Goal: Transaction & Acquisition: Purchase product/service

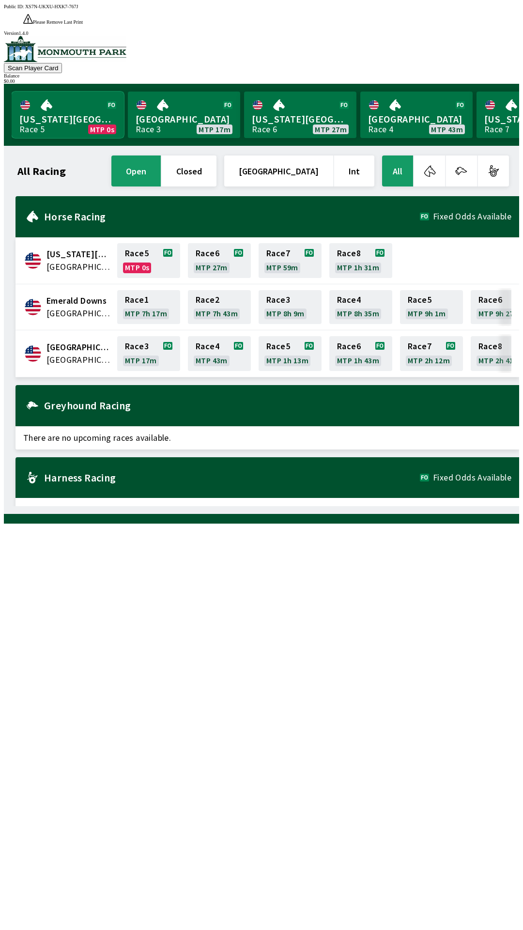
click at [79, 92] on link "[US_STATE] Park Race 5 MTP 0s" at bounding box center [68, 115] width 112 height 47
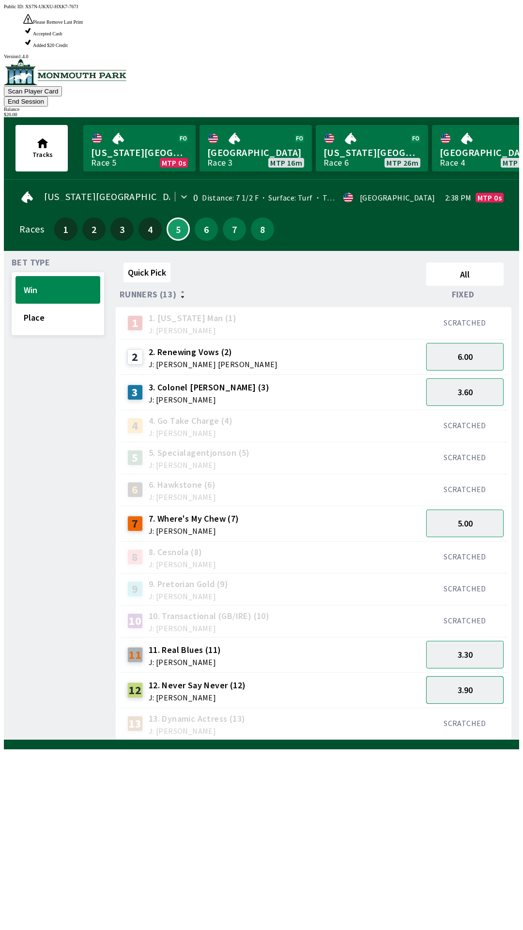
click at [472, 676] on button "3.90" at bounding box center [465, 690] width 78 height 28
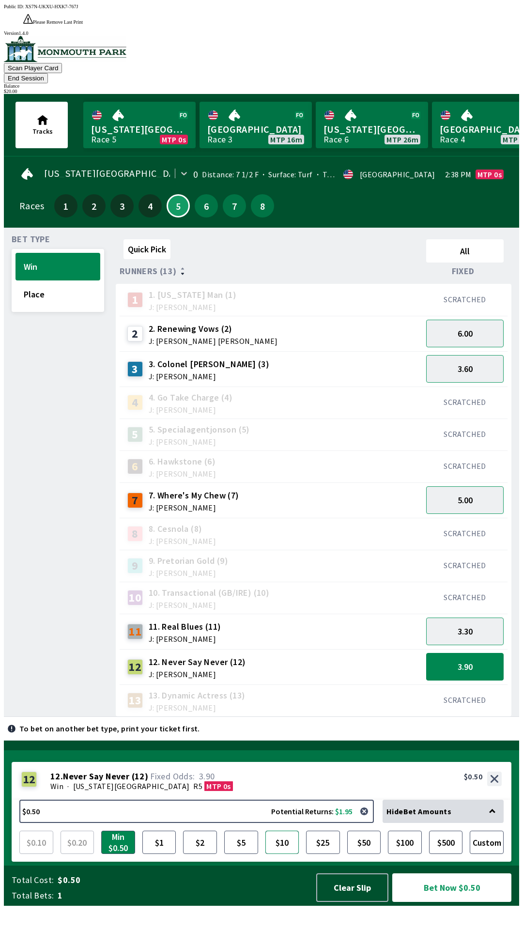
click at [279, 854] on button "$10" at bounding box center [283, 842] width 34 height 23
click at [202, 823] on button "$10.00 Potential Returns: $39.00" at bounding box center [196, 811] width 355 height 23
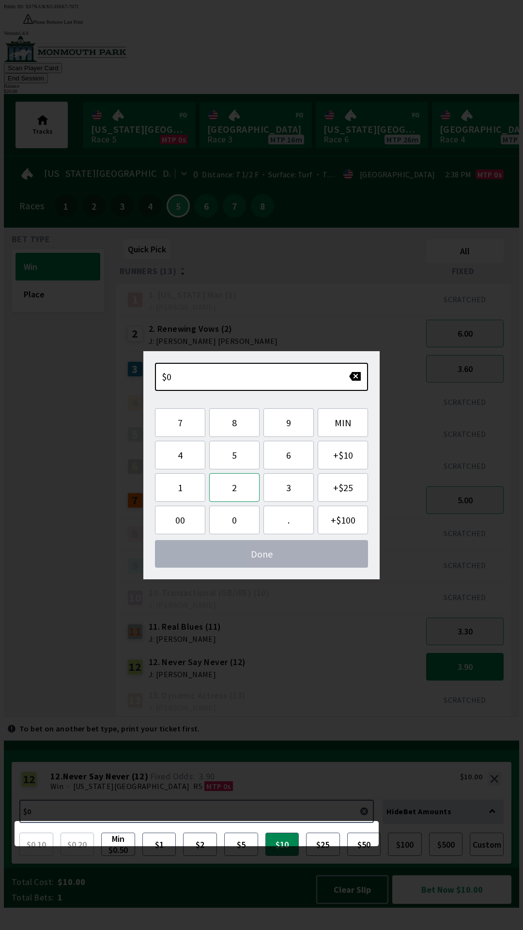
click at [235, 479] on button "2" at bounding box center [234, 487] width 50 height 29
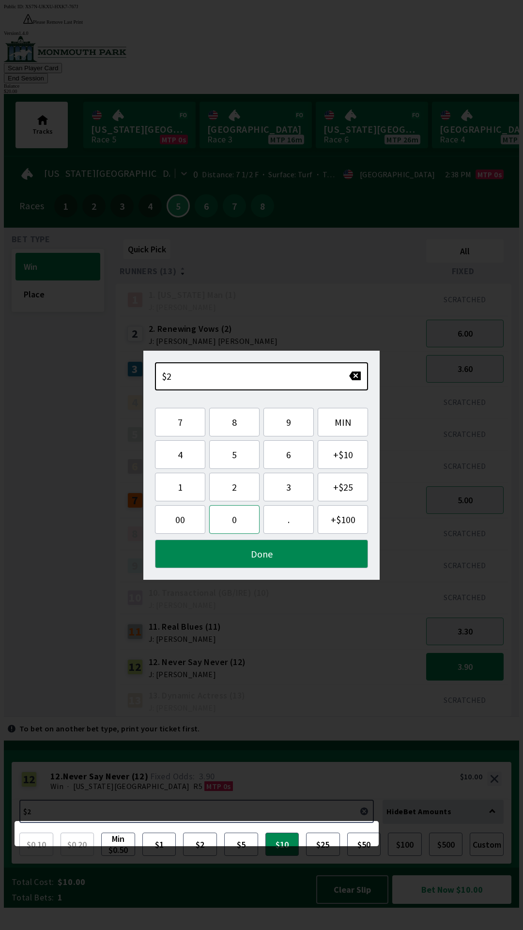
click at [241, 523] on button "0" at bounding box center [234, 519] width 50 height 29
click at [267, 547] on button "Done" at bounding box center [261, 554] width 213 height 29
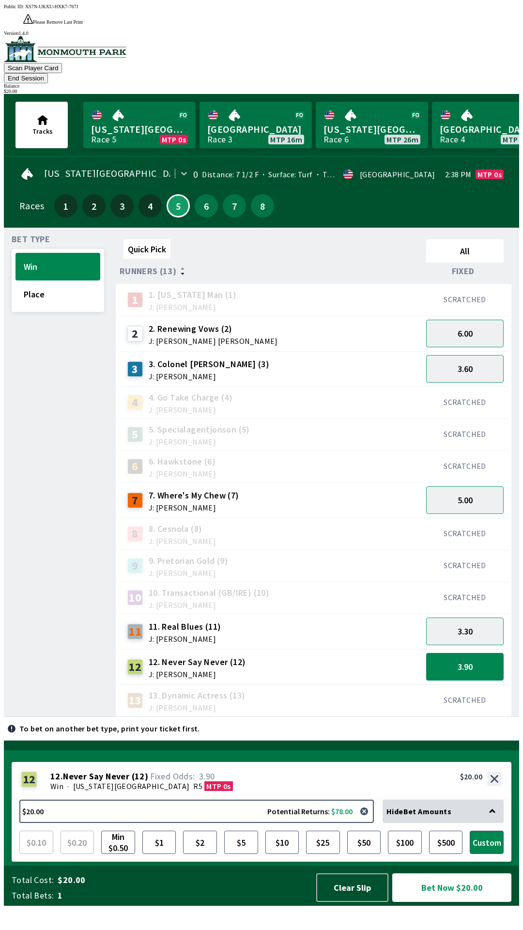
click at [457, 902] on button "Bet Now $20.00" at bounding box center [451, 888] width 119 height 29
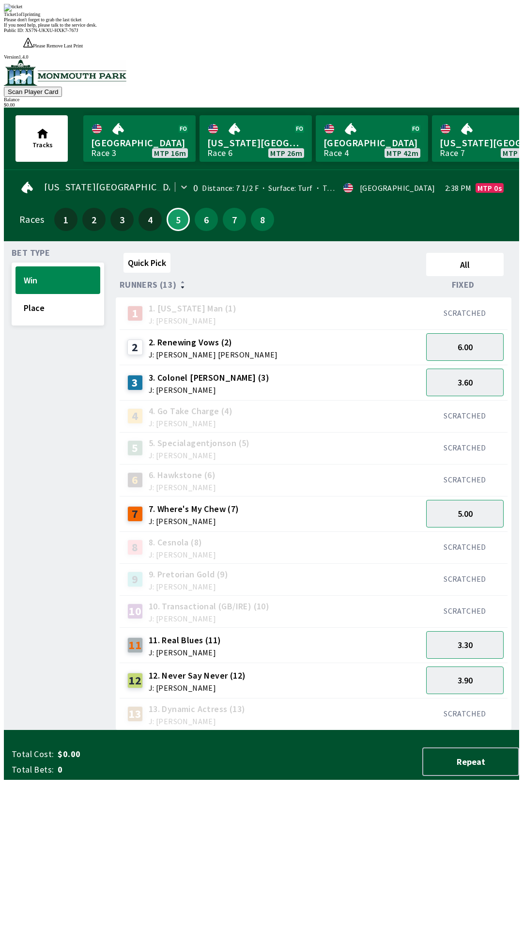
click at [319, 28] on div "Ticket 1 of 1 printing Please don't forget to grab the last ticket If you need …" at bounding box center [262, 16] width 516 height 24
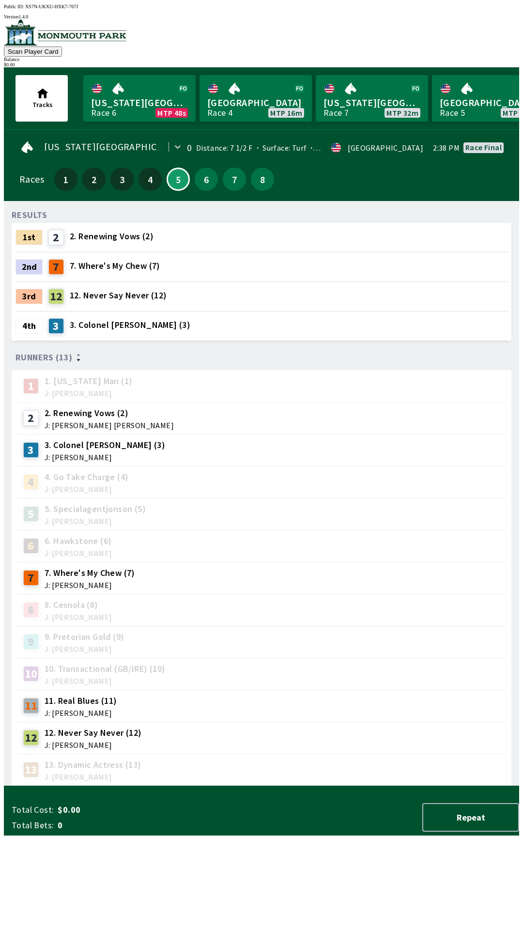
click at [367, 786] on div "RESULTS 1st 2 2. Renewing Vows (2) 2nd 7 7. Where's My Chew (7) 3rd 12 12. Neve…" at bounding box center [266, 498] width 508 height 578
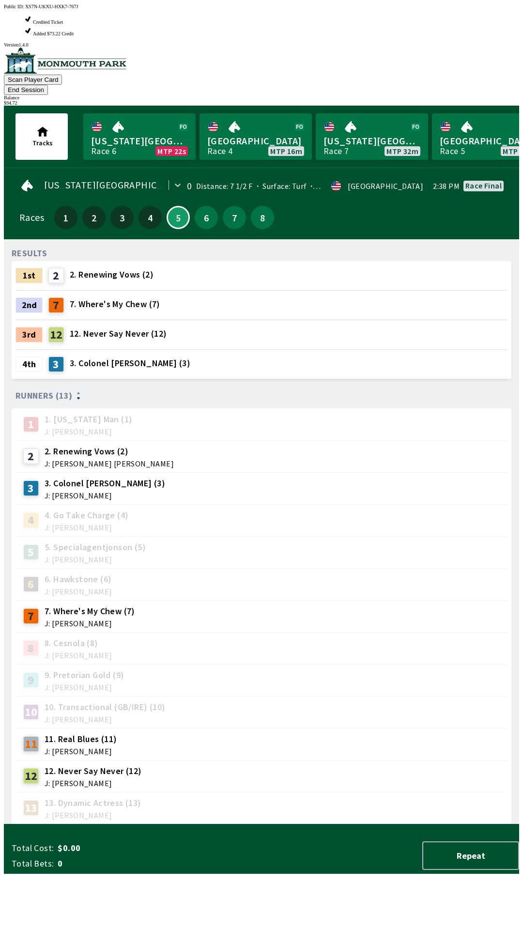
click at [236, 796] on div "13 13. Dynamic Actress (13) J: [PERSON_NAME]" at bounding box center [261, 808] width 485 height 24
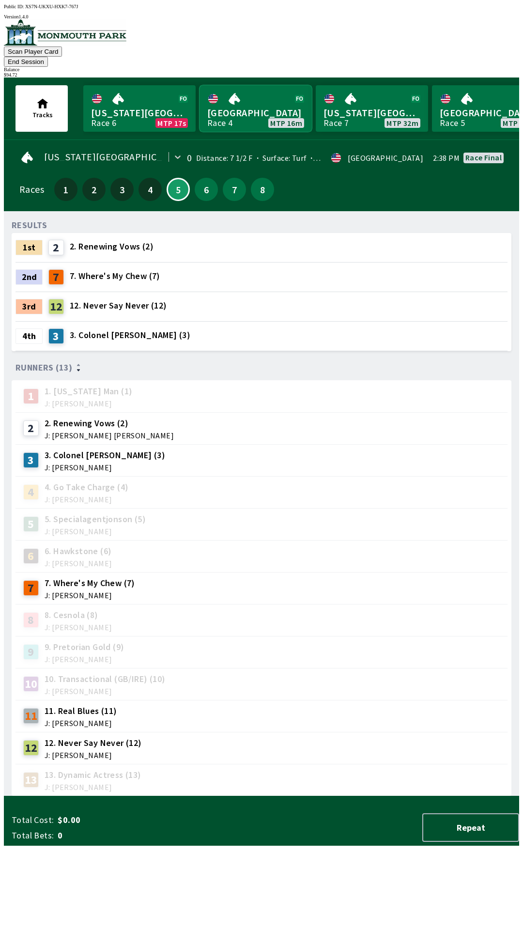
click at [256, 101] on link "Monmouth Park Race 4 MTP 16m" at bounding box center [256, 108] width 112 height 47
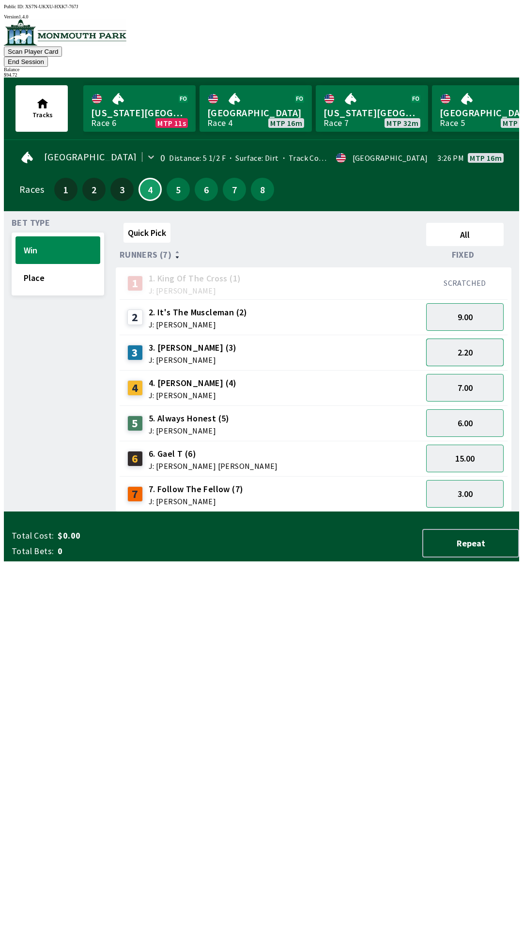
click at [470, 341] on button "2.20" at bounding box center [465, 353] width 78 height 28
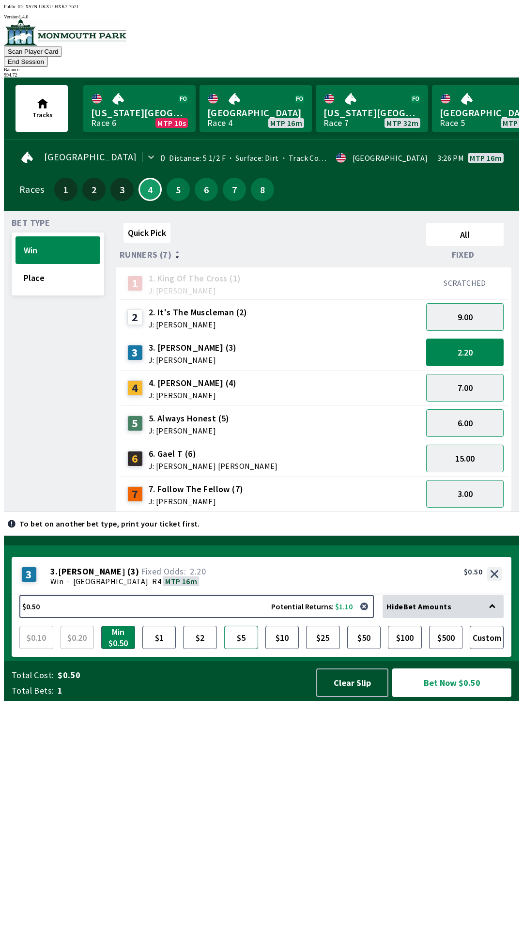
click at [238, 649] on button "$5" at bounding box center [241, 637] width 34 height 23
click at [432, 697] on button "Bet Now $5.00" at bounding box center [451, 683] width 119 height 29
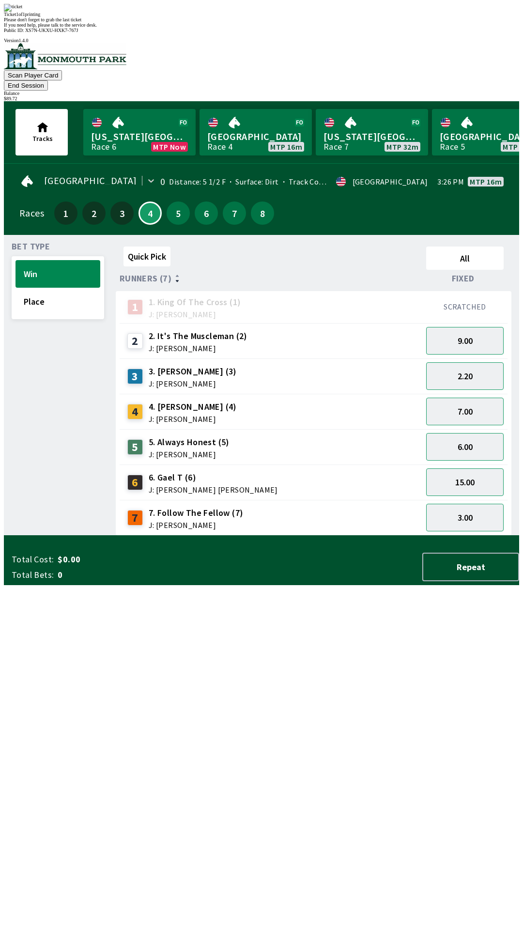
click at [156, 536] on div "Quick Pick All Runners (7) Fixed 1 1. King Of The Cross (1) J: [PERSON_NAME] SC…" at bounding box center [318, 389] width 404 height 293
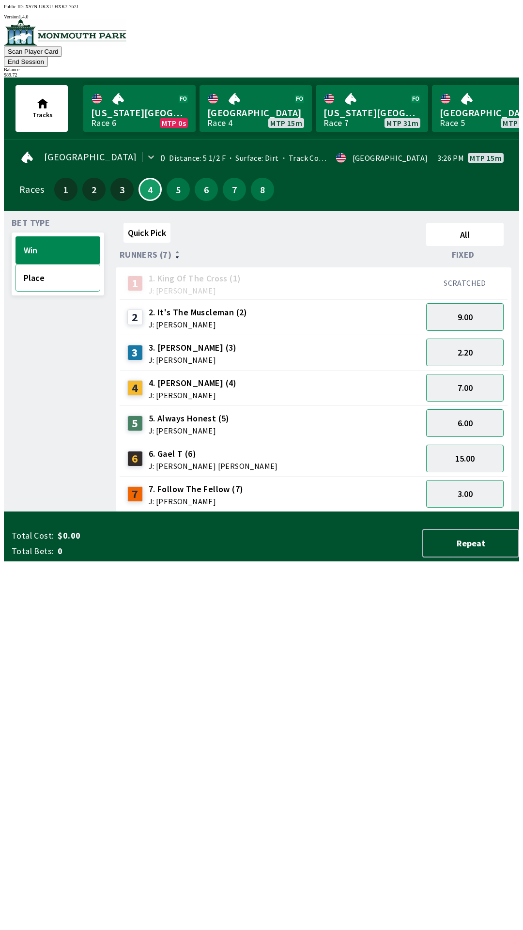
click at [54, 274] on button "Place" at bounding box center [58, 278] width 85 height 28
click at [474, 342] on button "1.30" at bounding box center [465, 353] width 78 height 28
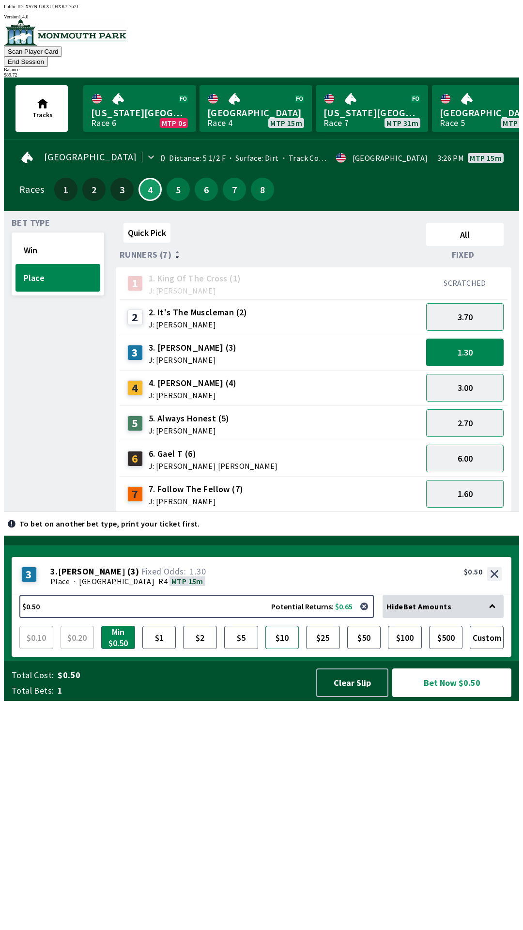
click at [282, 649] on button "$10" at bounding box center [283, 637] width 34 height 23
click at [431, 697] on button "Bet Now $10.00" at bounding box center [451, 683] width 119 height 29
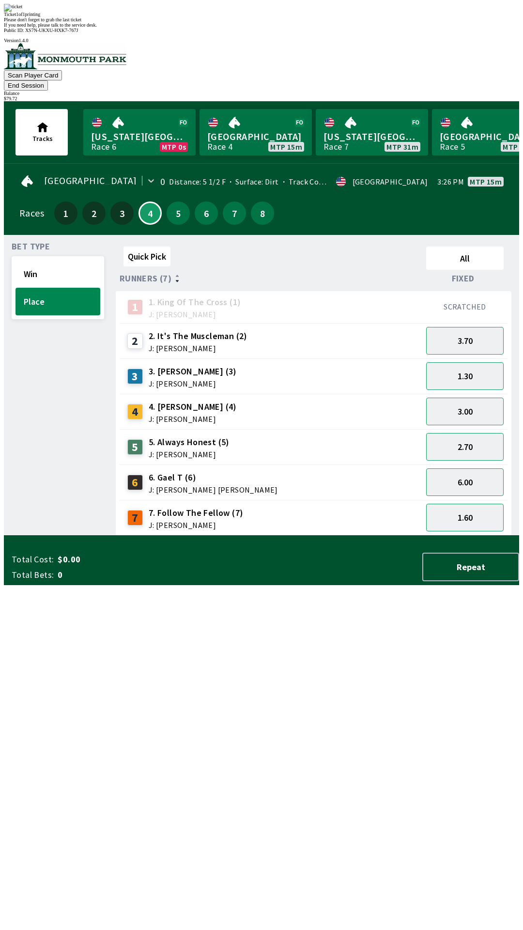
click at [161, 536] on div "Quick Pick All Runners (7) Fixed 1 1. King Of The Cross (1) J: [PERSON_NAME] SC…" at bounding box center [318, 389] width 404 height 293
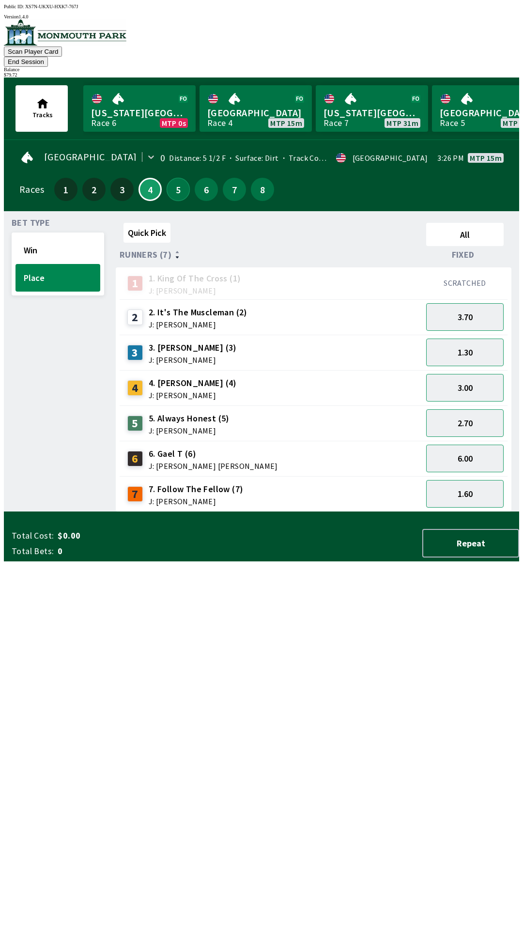
click at [167, 182] on button "5" at bounding box center [178, 189] width 23 height 23
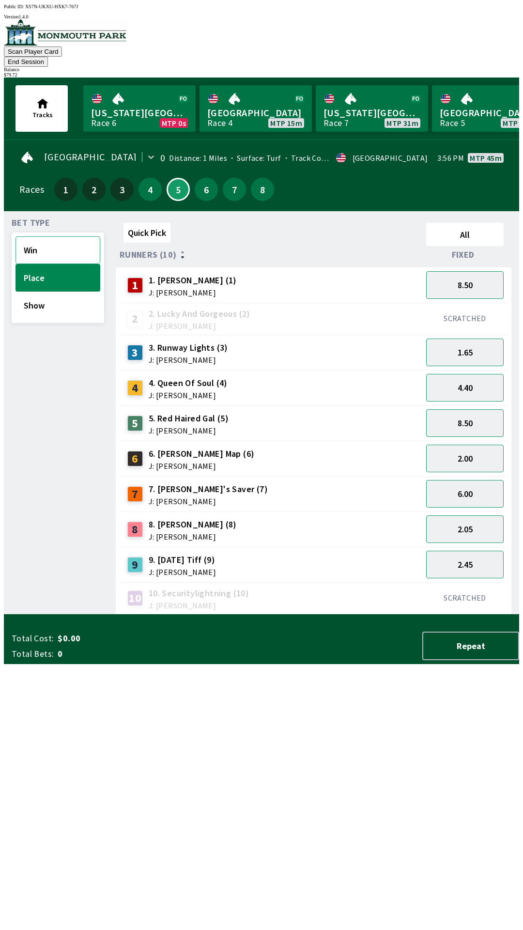
click at [56, 240] on button "Win" at bounding box center [58, 250] width 85 height 28
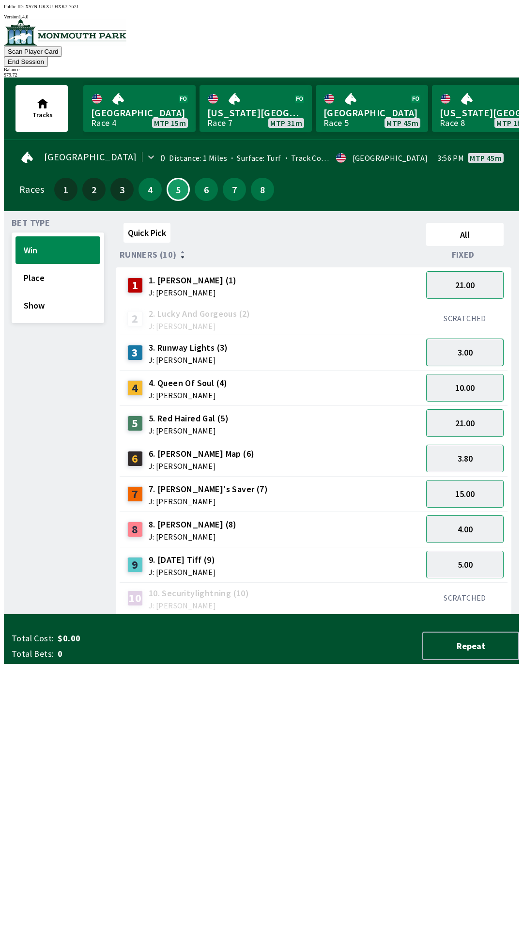
click at [479, 343] on button "3.00" at bounding box center [465, 353] width 78 height 28
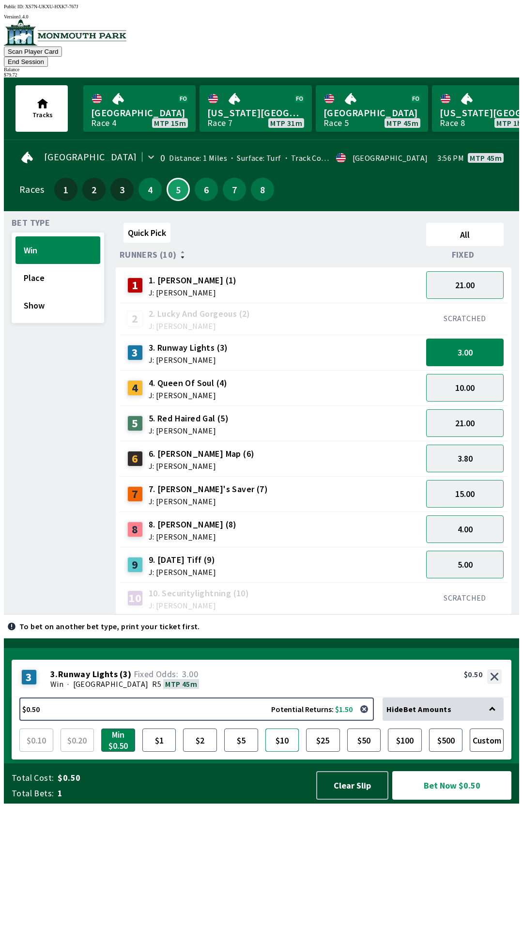
click at [286, 752] on button "$10" at bounding box center [283, 740] width 34 height 23
click at [328, 752] on button "$25" at bounding box center [323, 740] width 34 height 23
click at [447, 800] on button "Bet Now $25.00" at bounding box center [451, 785] width 119 height 29
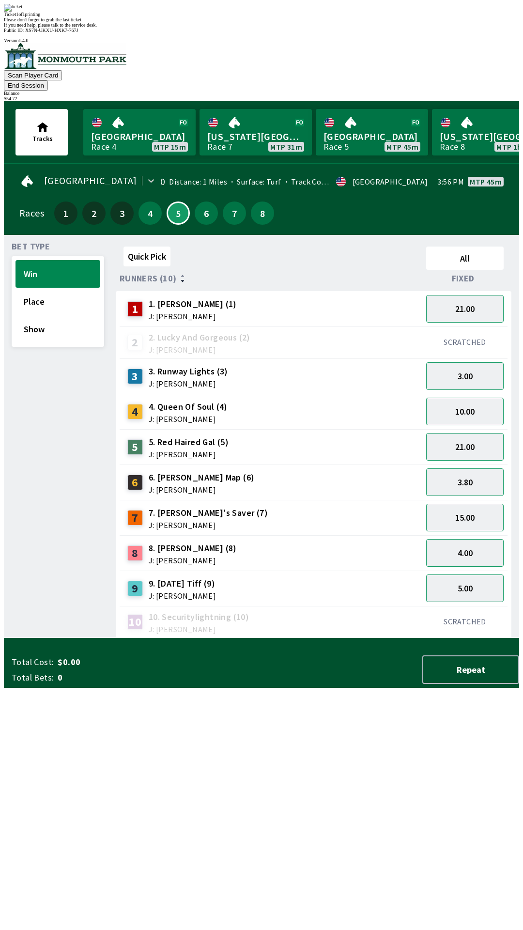
click at [181, 639] on div "Quick Pick All Runners (10) Fixed 1 1. [PERSON_NAME] (1) J: [PERSON_NAME] 21.00…" at bounding box center [318, 441] width 404 height 396
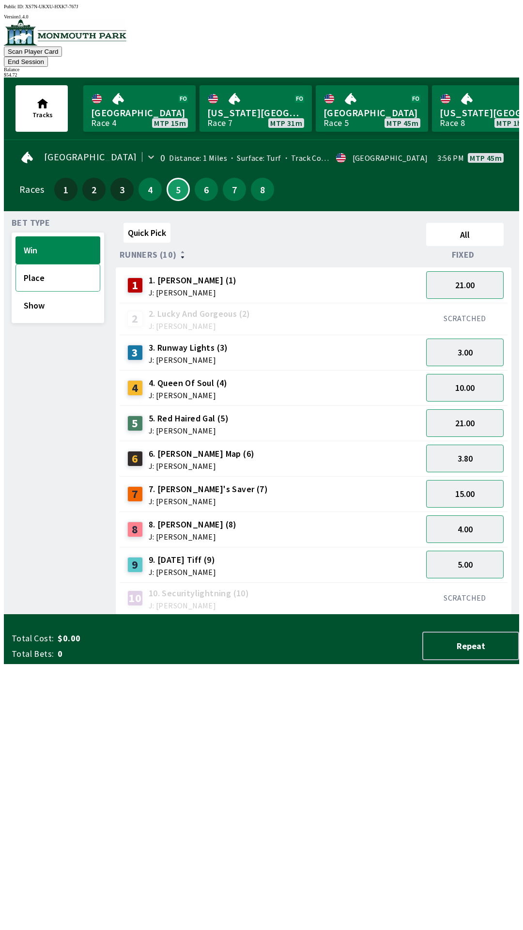
click at [58, 275] on button "Place" at bounding box center [58, 278] width 85 height 28
click at [481, 341] on button "1.65" at bounding box center [465, 353] width 78 height 28
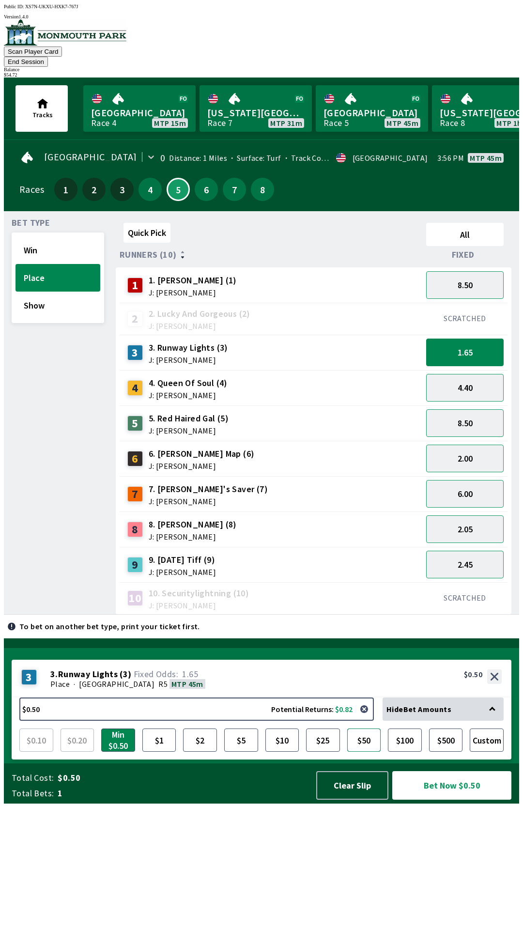
click at [365, 752] on button "$50" at bounding box center [364, 740] width 34 height 23
click at [441, 800] on button "Bet Now $50.00" at bounding box center [451, 785] width 119 height 29
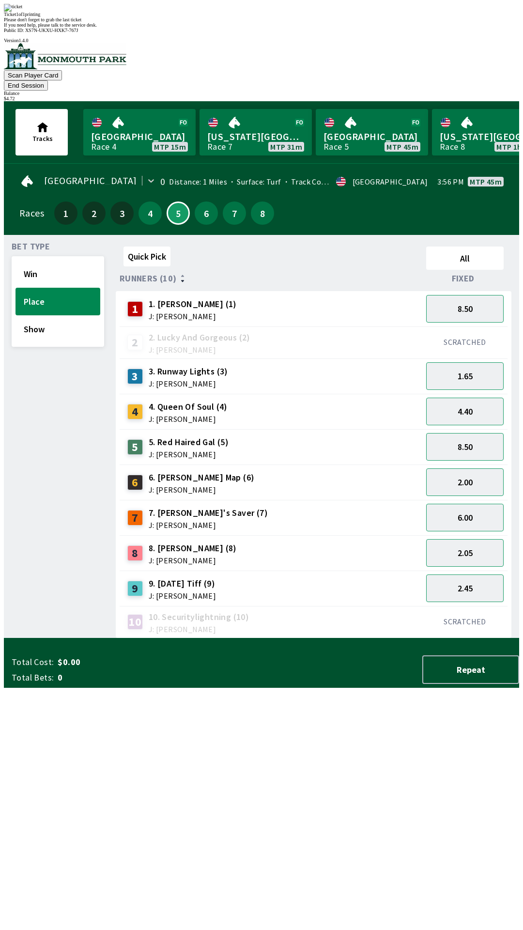
click at [176, 639] on div "Quick Pick All Runners (10) Fixed 1 1. [PERSON_NAME] (1) J: [PERSON_NAME] 8.50 …" at bounding box center [318, 441] width 404 height 396
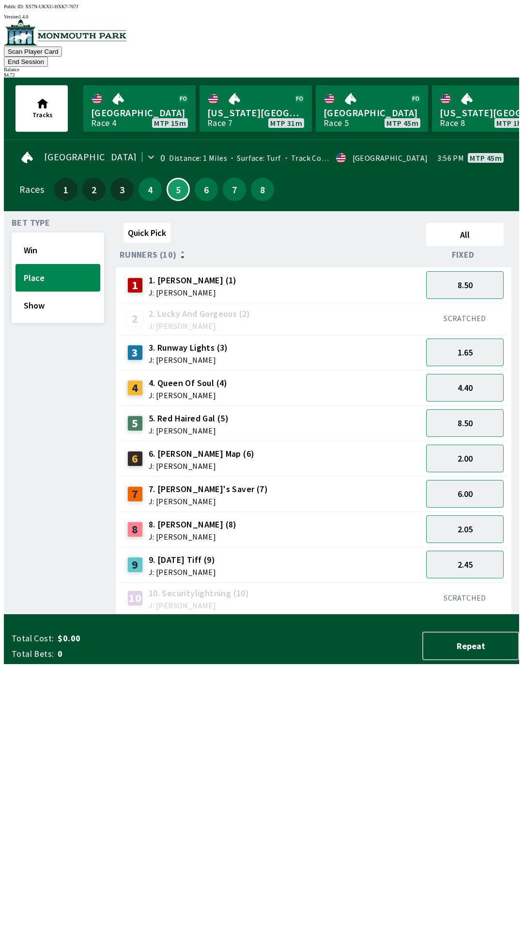
click at [48, 57] on button "End Session" at bounding box center [26, 62] width 44 height 10
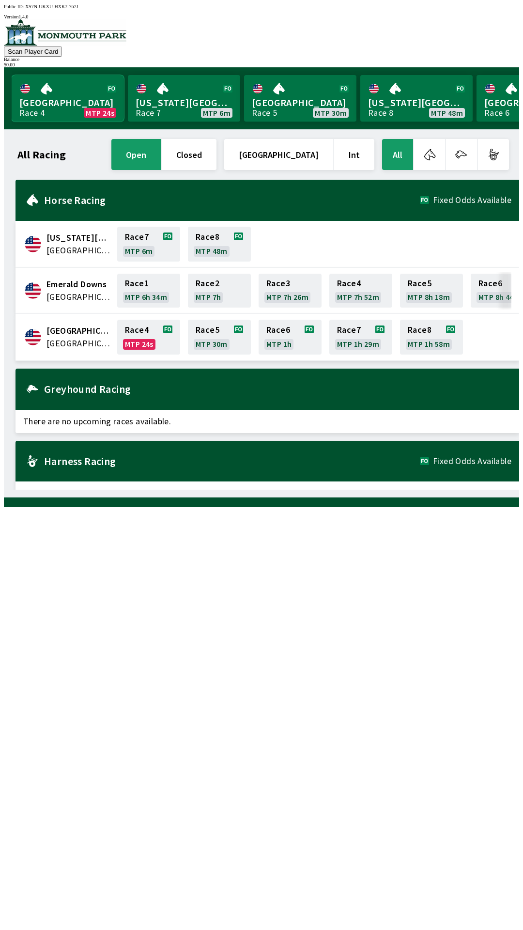
click at [72, 86] on link "[GEOGRAPHIC_DATA] Race 4 MTP 24s" at bounding box center [68, 98] width 112 height 47
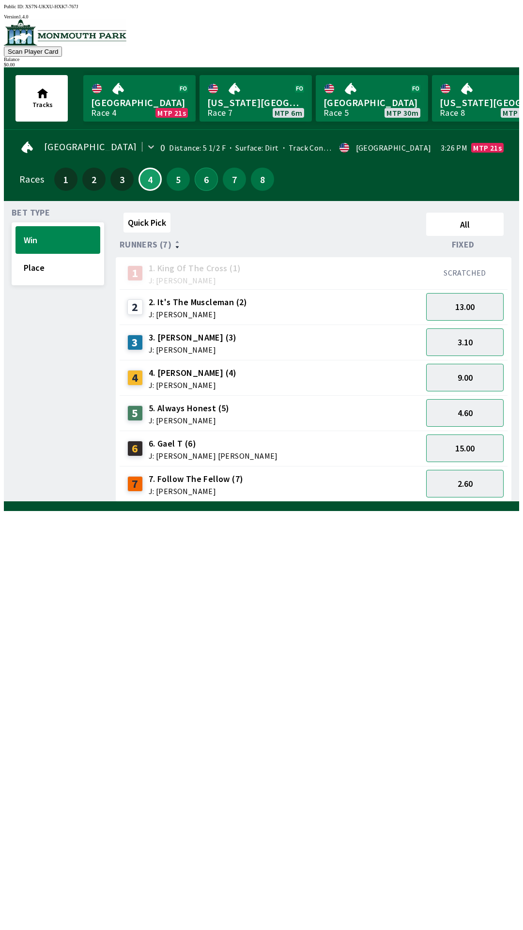
click at [204, 180] on button "6" at bounding box center [206, 179] width 23 height 23
